Goal: Contribute content: Add original content to the website for others to see

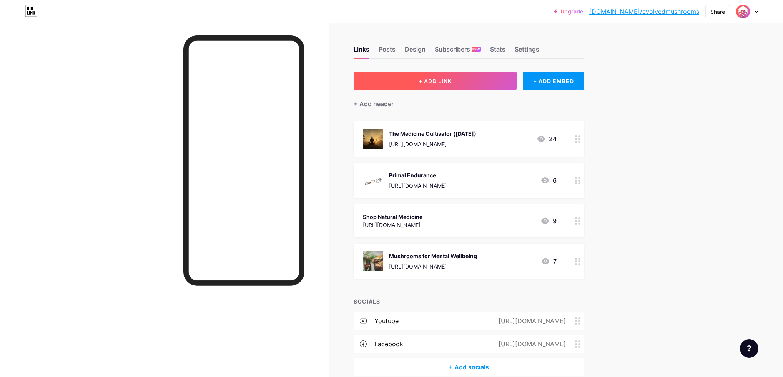
click at [468, 84] on button "+ ADD LINK" at bounding box center [434, 80] width 163 height 18
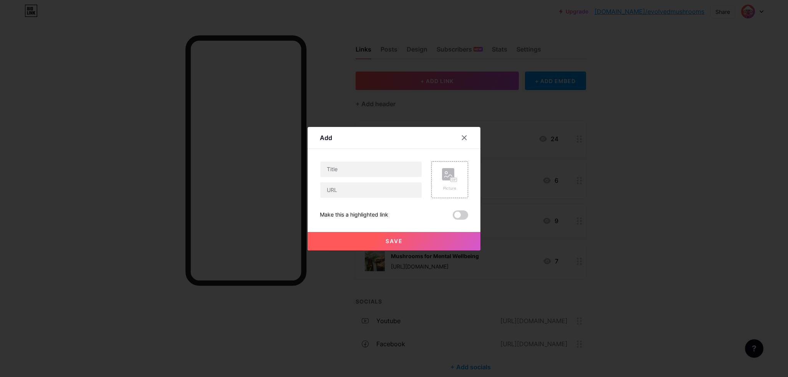
click at [356, 176] on div at bounding box center [371, 169] width 102 height 16
click at [377, 193] on input "text" at bounding box center [370, 189] width 101 height 15
paste input "[URL][DOMAIN_NAME]"
type input "[URL][DOMAIN_NAME]"
click at [358, 174] on input "text" at bounding box center [370, 168] width 101 height 15
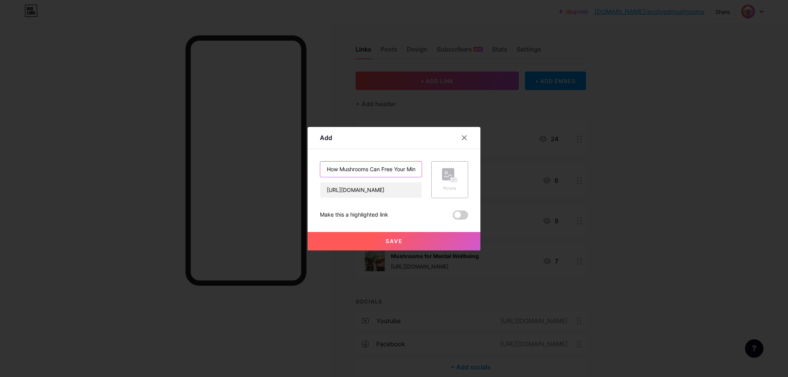
scroll to position [0, 6]
type input "How Mushrooms Can Free Your Mind"
click at [436, 180] on div "Picture" at bounding box center [449, 179] width 37 height 37
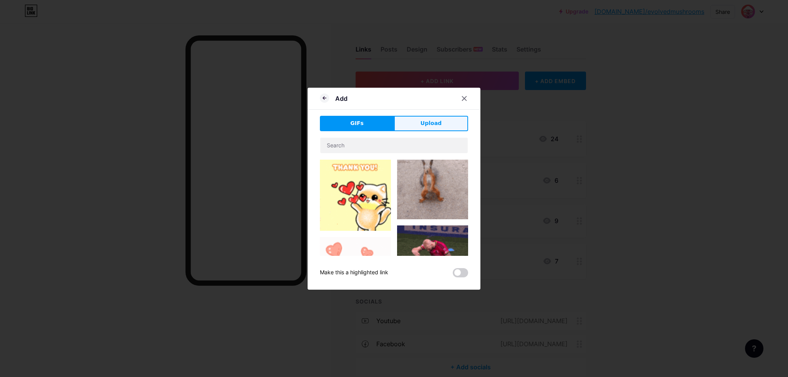
click at [425, 124] on span "Upload" at bounding box center [431, 123] width 21 height 8
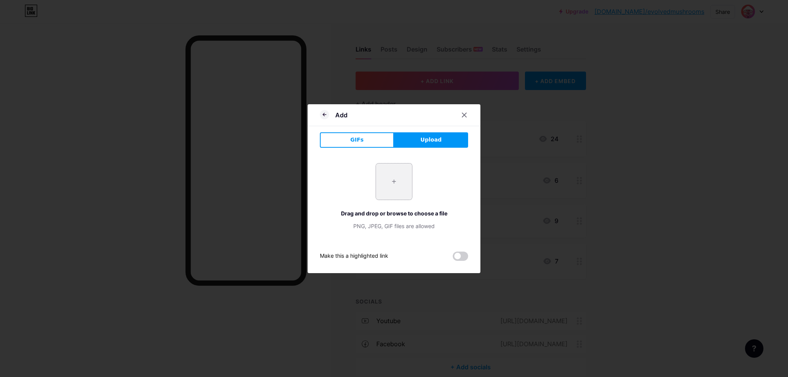
click at [395, 173] on input "file" at bounding box center [394, 181] width 36 height 36
type input "C:\fakepath\Healing the Nervous System (2).png"
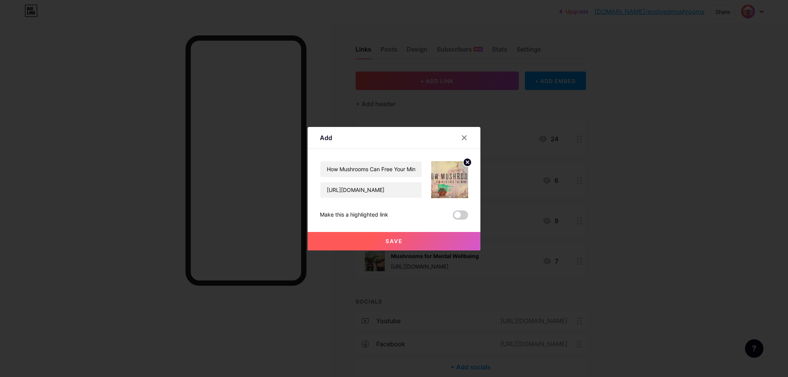
click at [466, 162] on icon at bounding box center [467, 162] width 3 height 3
click at [445, 181] on icon at bounding box center [449, 175] width 15 height 14
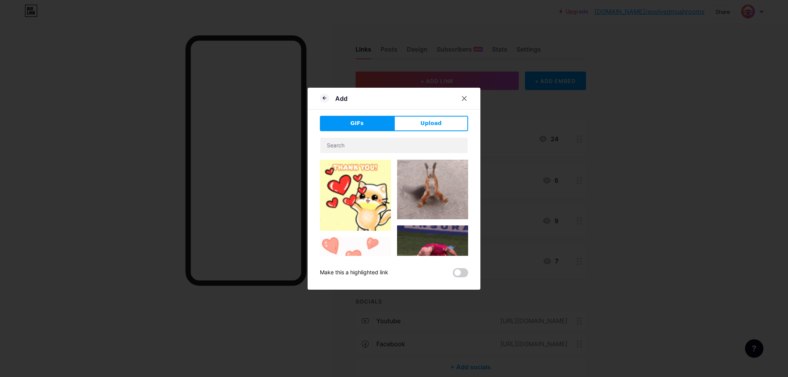
click at [426, 113] on div "Add GIFs Upload Content YouTube Play YouTube video without leaving your page. A…" at bounding box center [394, 189] width 173 height 202
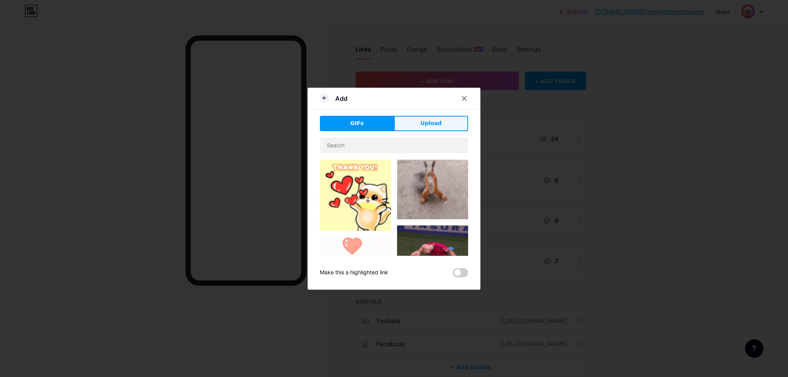
click at [418, 121] on button "Upload" at bounding box center [431, 123] width 74 height 15
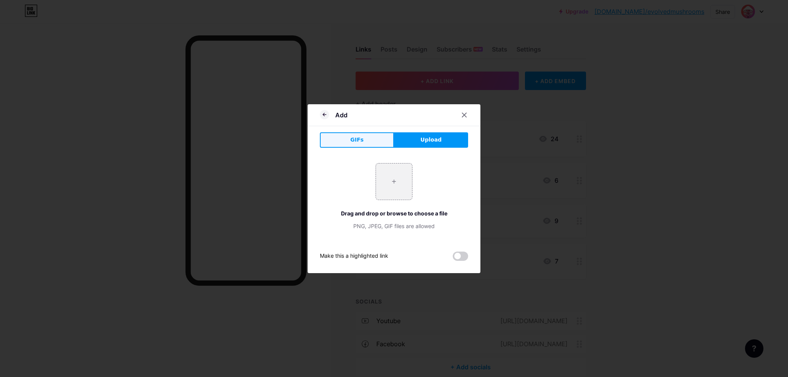
click at [367, 141] on button "GIFs" at bounding box center [357, 139] width 74 height 15
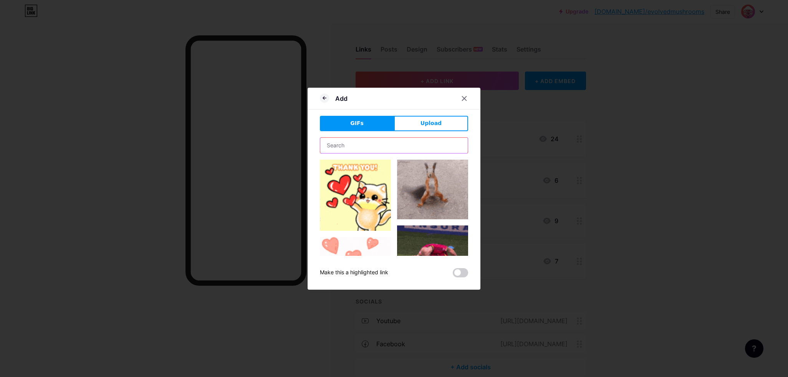
click at [375, 147] on input "text" at bounding box center [394, 145] width 148 height 15
type input "b"
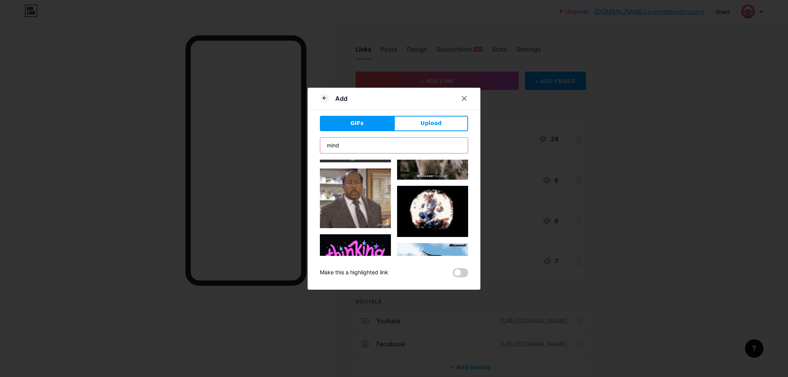
scroll to position [53, 0]
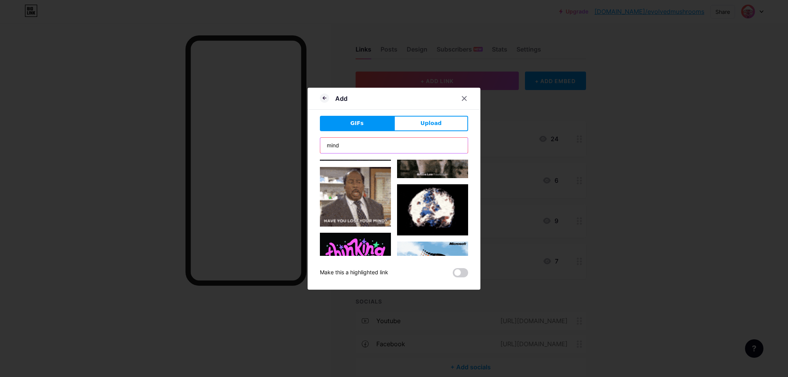
type input "mind"
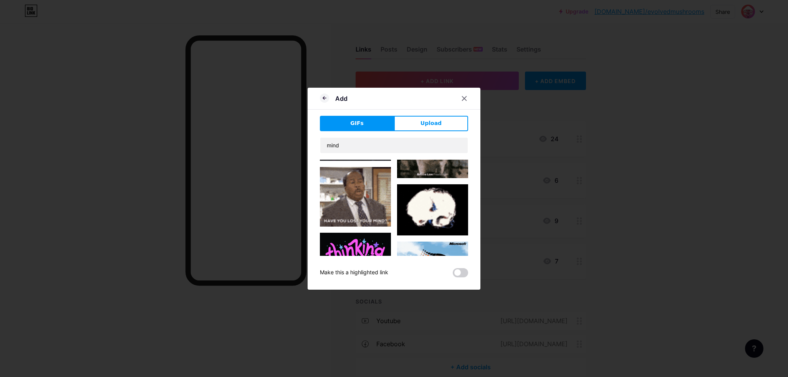
click at [425, 197] on img at bounding box center [432, 209] width 71 height 51
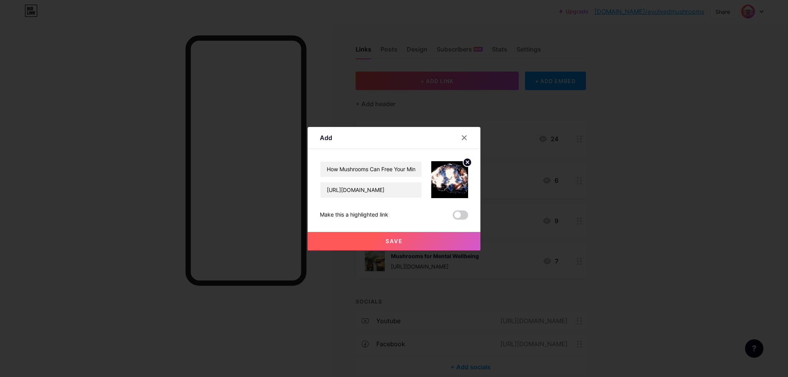
click at [403, 240] on button "Save" at bounding box center [394, 241] width 173 height 18
click at [465, 217] on label at bounding box center [460, 214] width 15 height 9
click at [453, 217] on input "checkbox" at bounding box center [453, 217] width 0 height 0
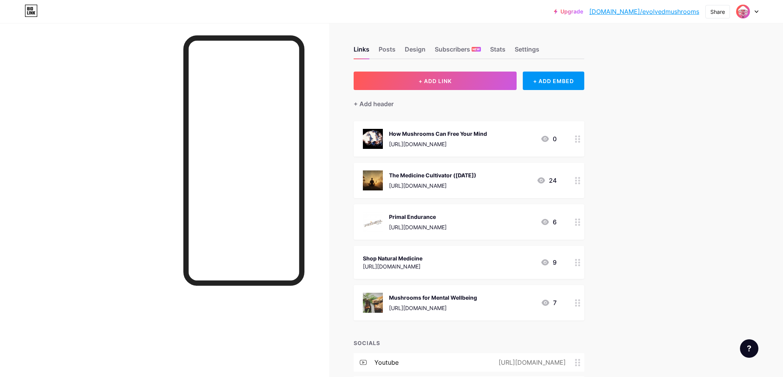
click at [441, 149] on div "How Mushrooms Can Free Your Mind [URL][DOMAIN_NAME] 0" at bounding box center [468, 138] width 231 height 35
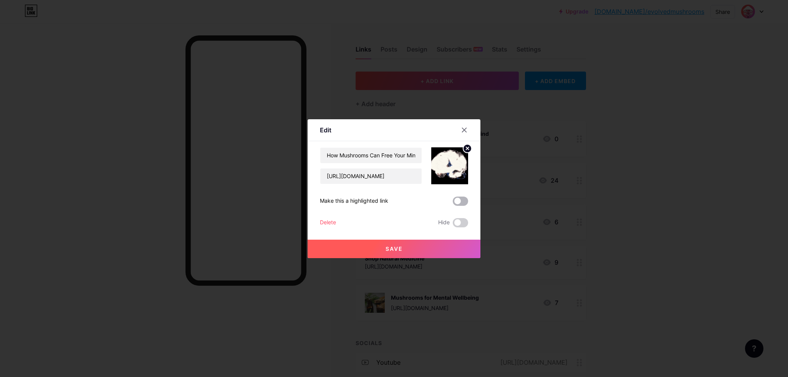
click at [462, 200] on span at bounding box center [460, 200] width 15 height 9
click at [453, 203] on input "checkbox" at bounding box center [453, 203] width 0 height 0
click at [397, 251] on span "Save" at bounding box center [394, 248] width 17 height 7
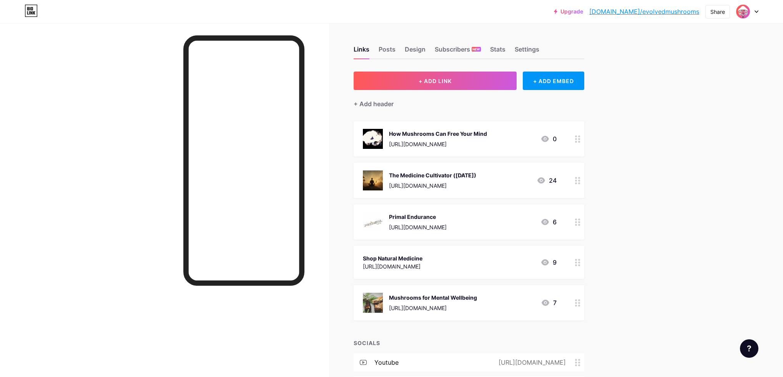
click at [490, 136] on div "How Mushrooms Can Free Your Mind [URL][DOMAIN_NAME] 0" at bounding box center [460, 139] width 194 height 20
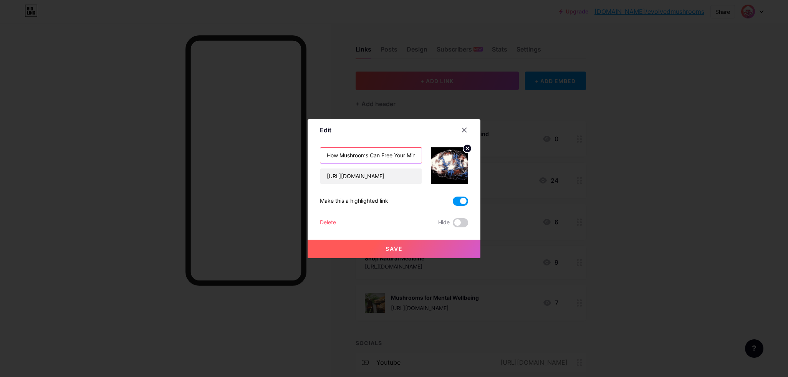
click at [398, 153] on input "How Mushrooms Can Free Your Mind" at bounding box center [370, 155] width 101 height 15
drag, startPoint x: 380, startPoint y: 153, endPoint x: 425, endPoint y: 156, distance: 45.1
click at [425, 156] on div "How Mushrooms Can Free Your Mind (New Video!) [URL][DOMAIN_NAME]" at bounding box center [394, 165] width 148 height 37
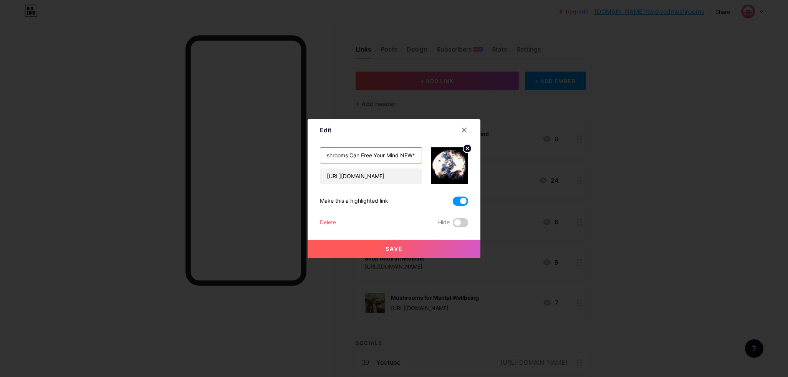
type input "How Mushrooms Can Free Your Mind NEW*"
click at [448, 236] on div "Save" at bounding box center [394, 242] width 173 height 31
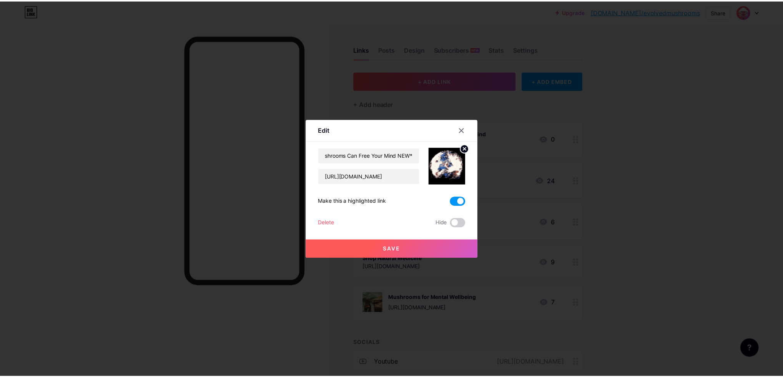
scroll to position [0, 0]
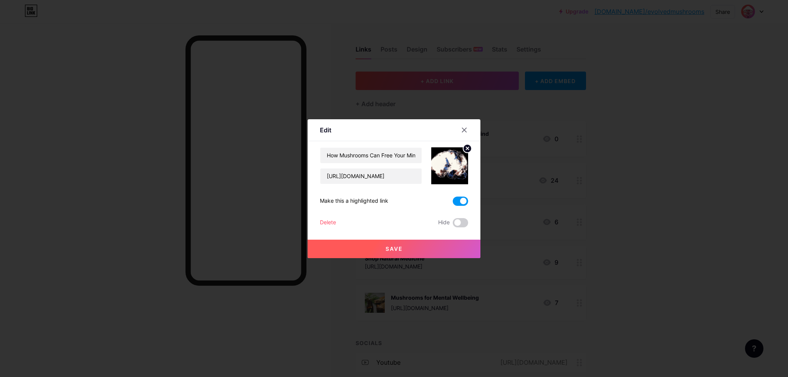
click at [445, 247] on button "Save" at bounding box center [394, 248] width 173 height 18
